Goal: Transaction & Acquisition: Book appointment/travel/reservation

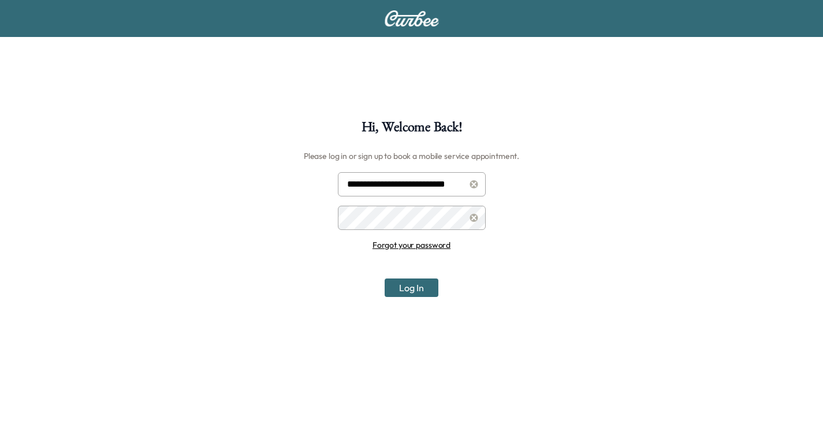
click at [406, 181] on input "**********" at bounding box center [412, 184] width 148 height 24
type input "**********"
click at [428, 292] on button "Log In" at bounding box center [411, 287] width 54 height 18
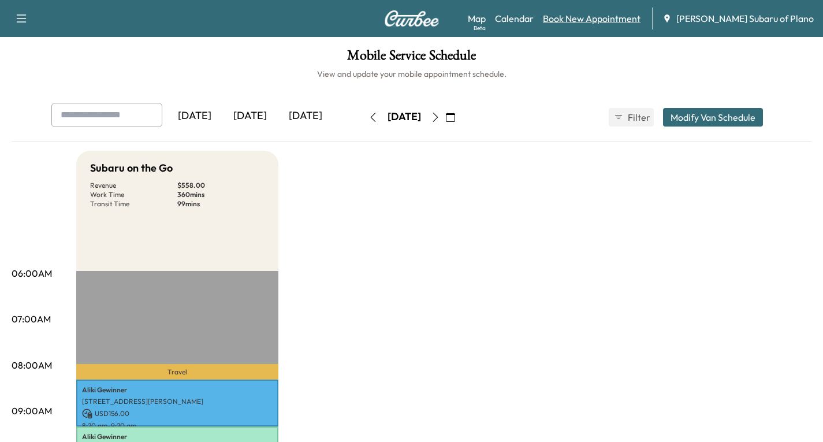
click at [624, 20] on link "Book New Appointment" at bounding box center [592, 19] width 98 height 14
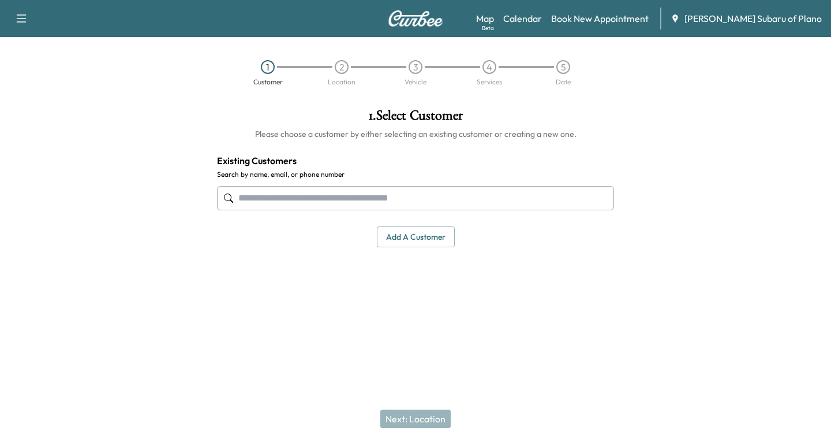
click at [241, 196] on input "text" at bounding box center [415, 198] width 397 height 24
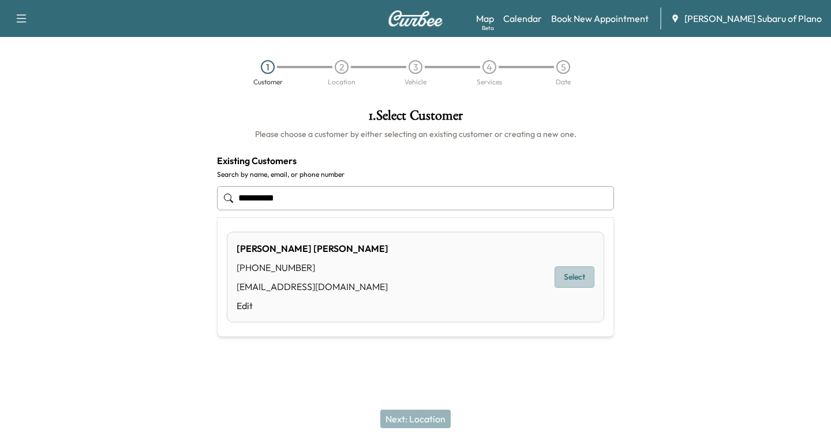
click at [572, 276] on button "Select" at bounding box center [575, 276] width 40 height 21
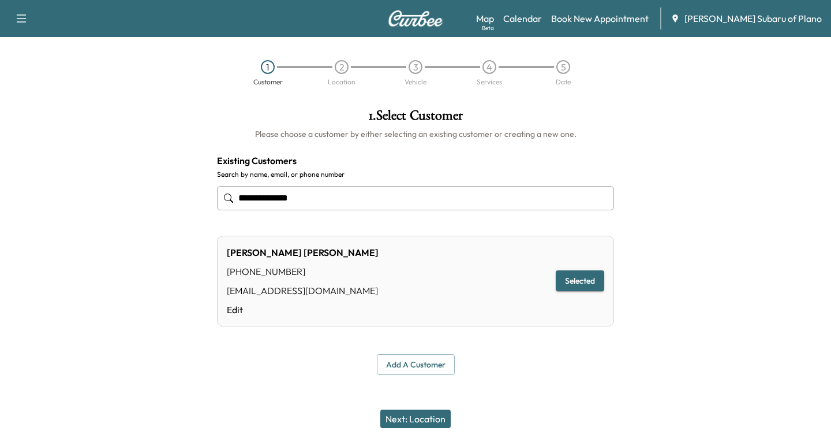
type input "**********"
click at [425, 416] on button "Next: Location" at bounding box center [415, 418] width 70 height 18
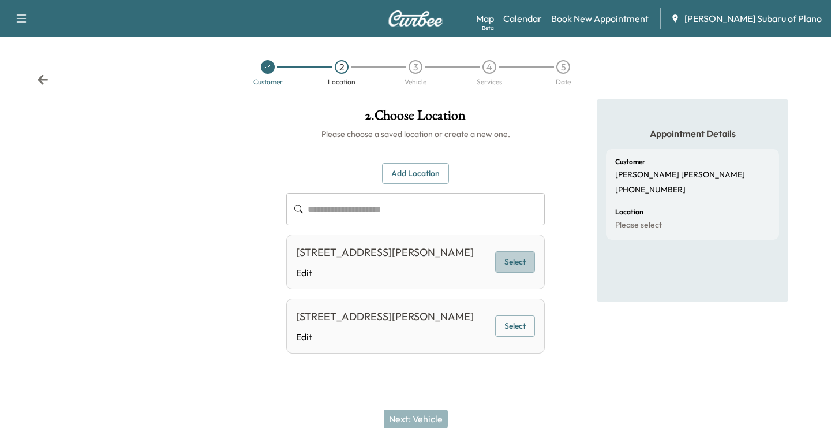
click at [521, 267] on button "Select" at bounding box center [515, 261] width 40 height 21
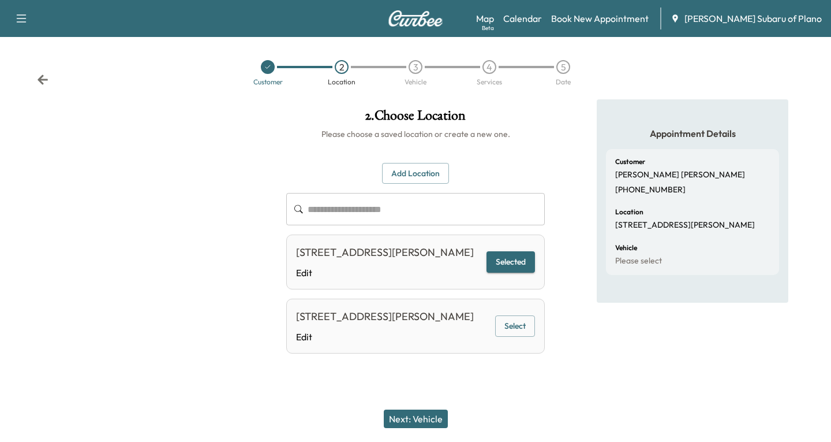
click at [404, 413] on button "Next: Vehicle" at bounding box center [416, 418] width 64 height 18
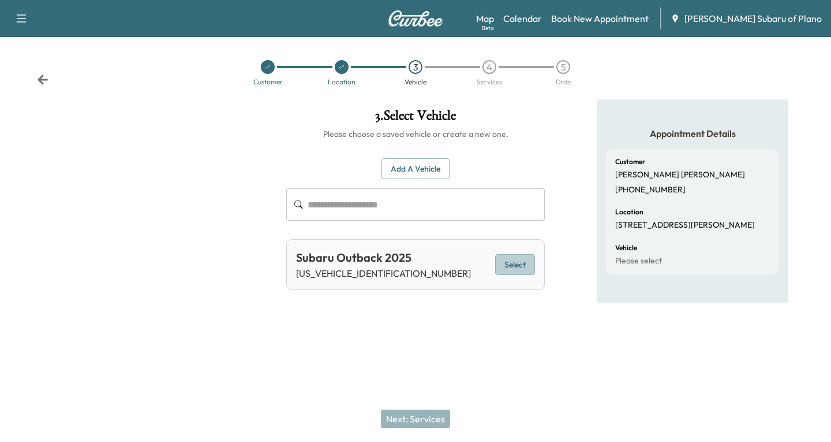
click at [509, 264] on button "Select" at bounding box center [515, 264] width 40 height 21
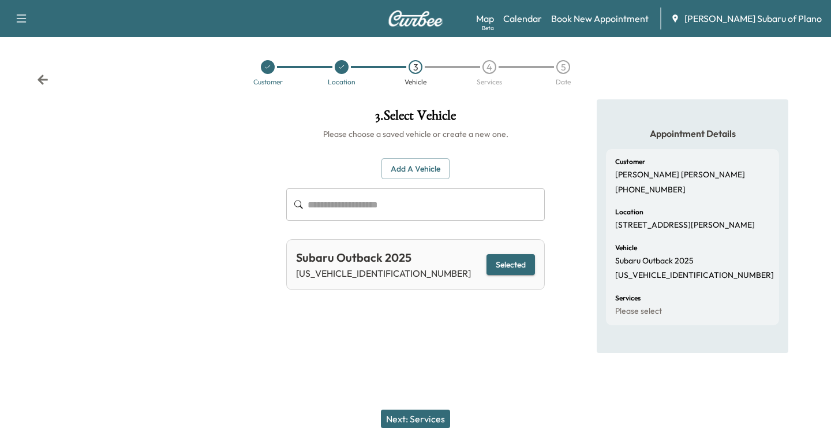
click at [435, 416] on button "Next: Services" at bounding box center [415, 418] width 69 height 18
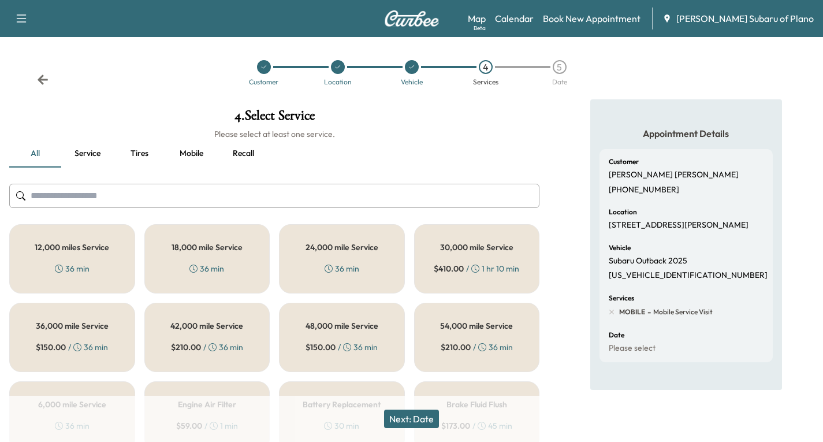
click at [84, 253] on div "12,000 miles Service 36 min" at bounding box center [72, 258] width 126 height 69
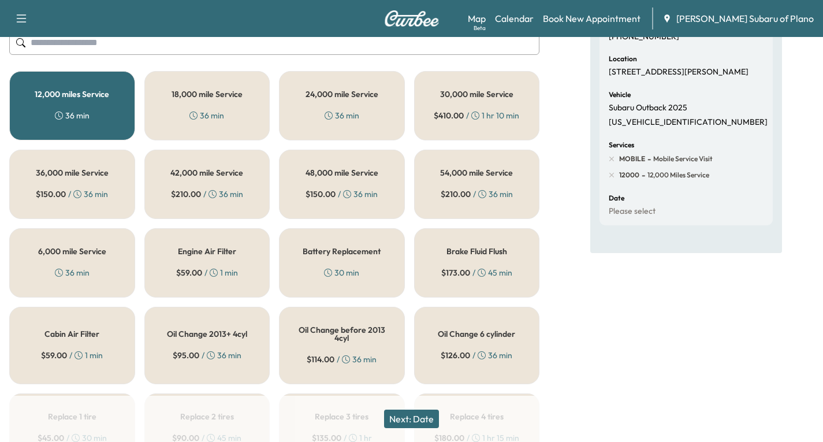
scroll to position [173, 0]
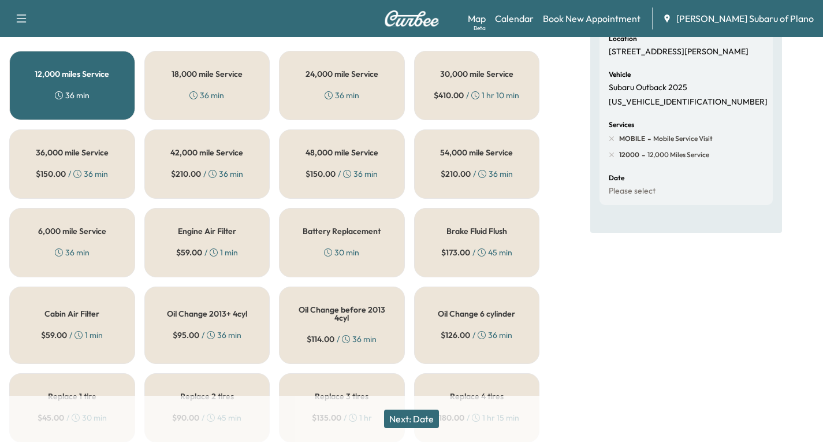
click at [426, 416] on button "Next: Date" at bounding box center [411, 418] width 55 height 18
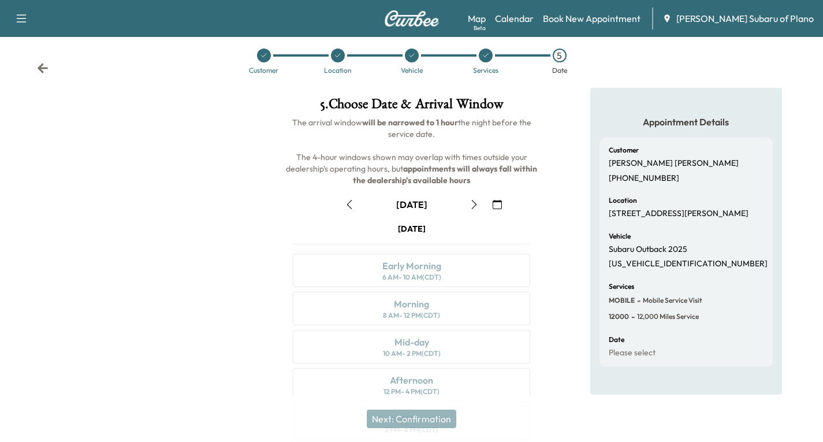
scroll to position [136, 0]
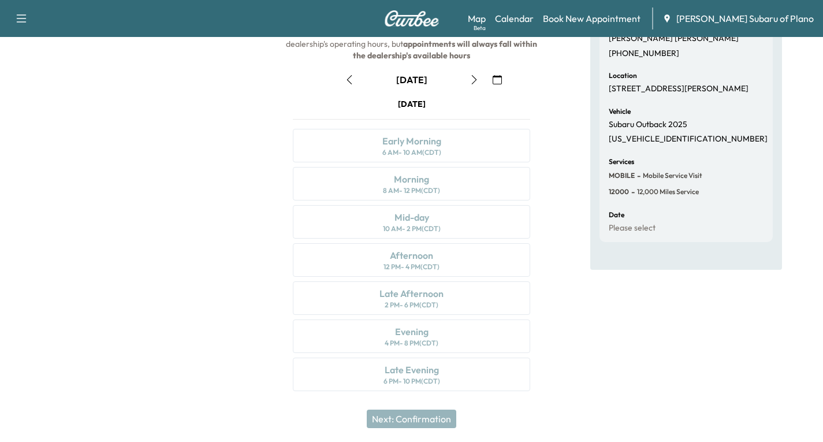
click at [475, 79] on icon "button" at bounding box center [473, 79] width 9 height 9
click at [498, 81] on icon "button" at bounding box center [496, 79] width 9 height 9
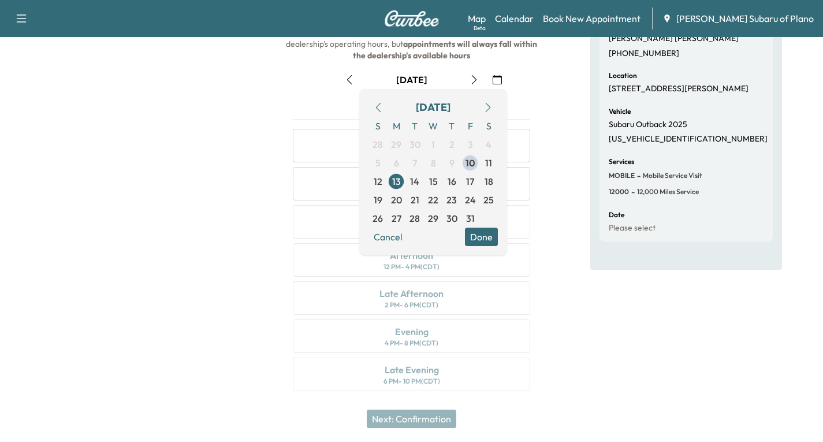
click at [487, 108] on icon "button" at bounding box center [487, 107] width 9 height 9
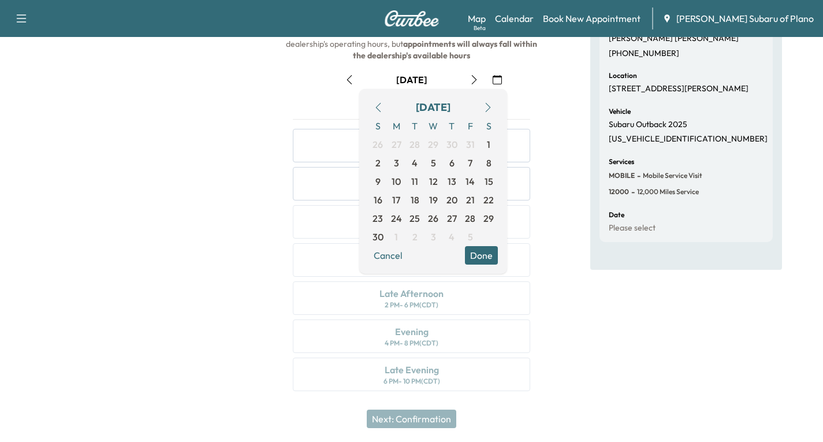
click at [487, 108] on icon "button" at bounding box center [487, 107] width 9 height 9
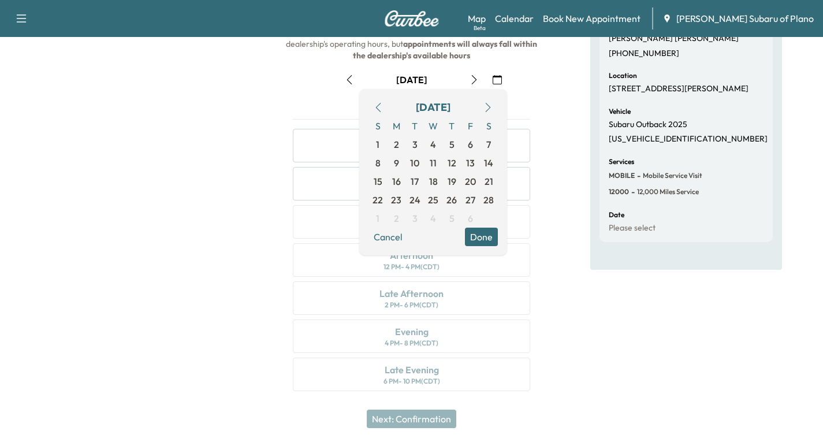
click at [487, 108] on icon "button" at bounding box center [487, 107] width 9 height 9
click at [471, 160] on span "10" at bounding box center [469, 163] width 9 height 14
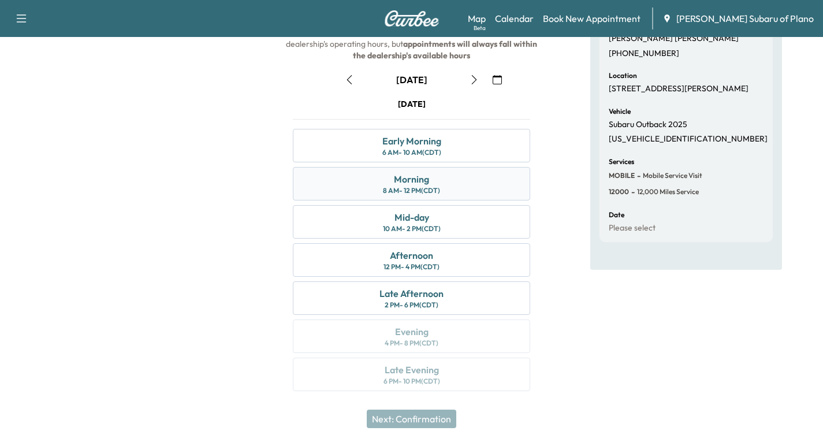
click at [457, 181] on div "Morning 8 AM - 12 PM (CDT)" at bounding box center [411, 183] width 237 height 33
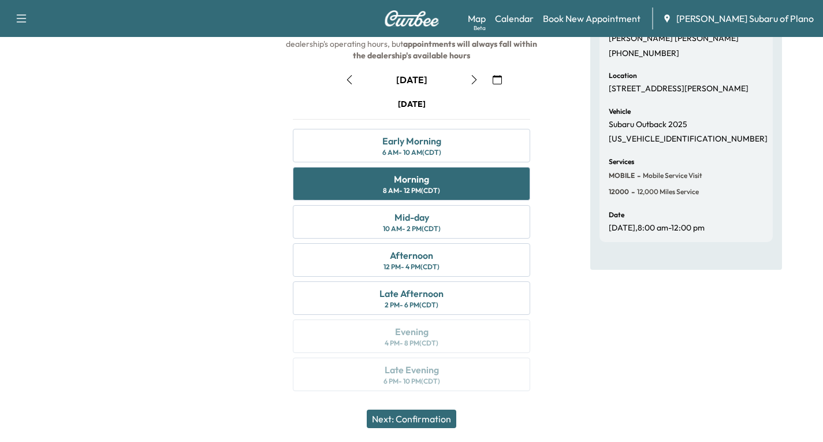
click at [426, 419] on button "Next: Confirmation" at bounding box center [411, 418] width 89 height 18
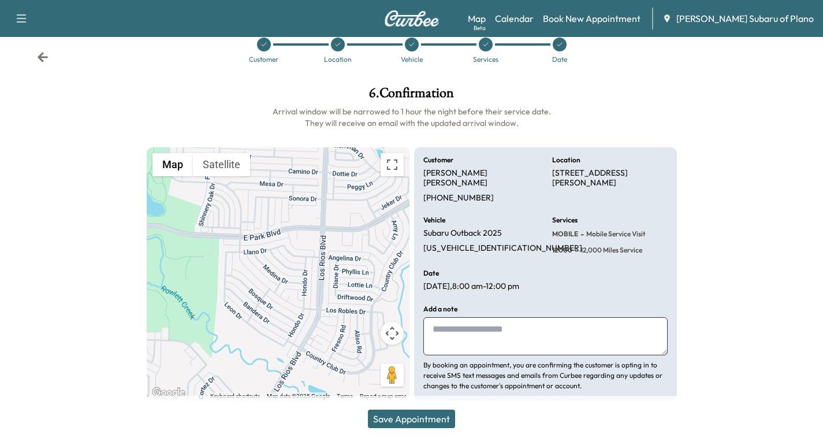
click at [421, 415] on button "Save Appointment" at bounding box center [411, 418] width 87 height 18
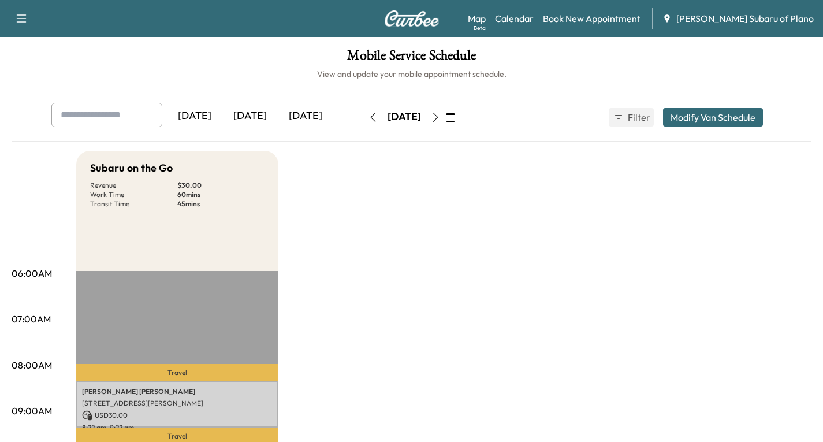
click at [17, 17] on icon "button" at bounding box center [21, 19] width 14 height 14
click at [28, 66] on button "Log Out" at bounding box center [40, 65] width 43 height 18
